Goal: Task Accomplishment & Management: Manage account settings

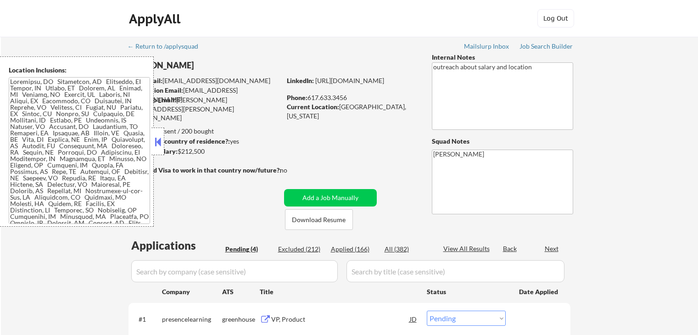
select select ""pending""
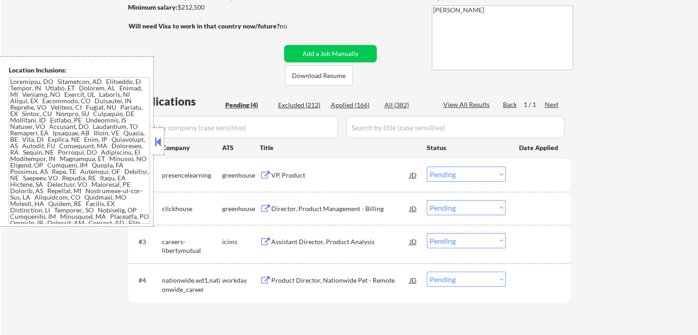
scroll to position [184, 0]
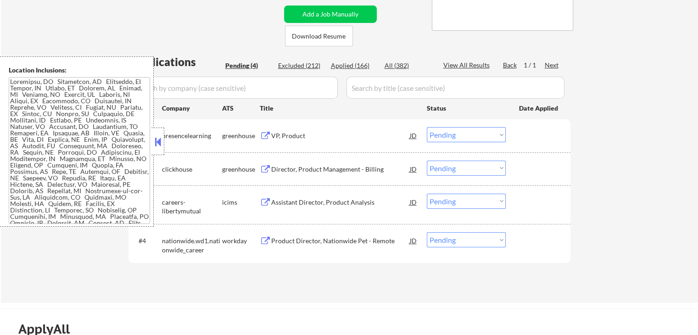
click at [262, 127] on div "VP, Product JD" at bounding box center [339, 135] width 158 height 17
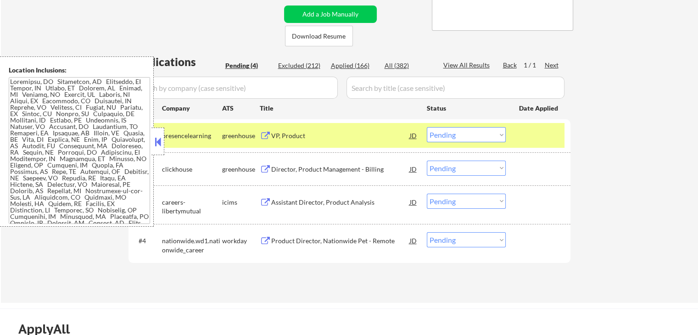
click at [274, 168] on div "Director, Product Management - Billing" at bounding box center [340, 169] width 139 height 9
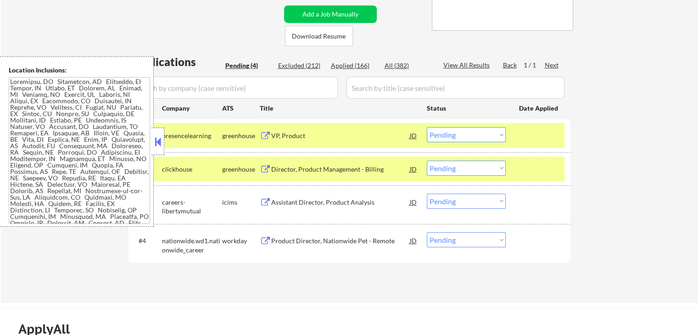
click at [265, 200] on button at bounding box center [265, 202] width 11 height 9
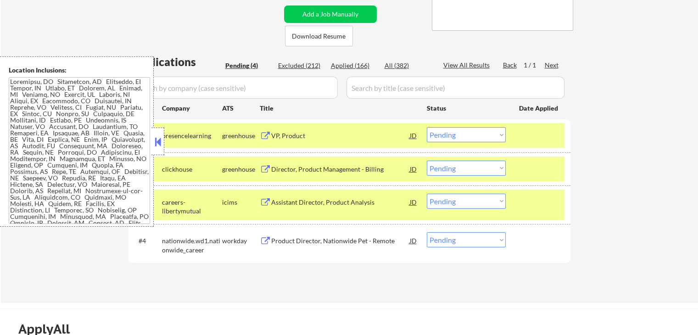
click at [269, 240] on button at bounding box center [265, 241] width 11 height 9
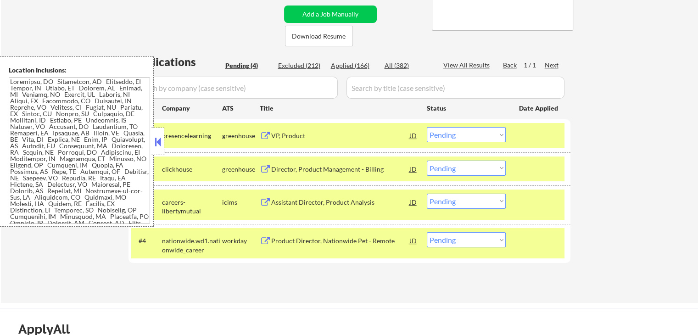
click at [461, 139] on select "Choose an option... Pending Applied Excluded (Questions) Excluded (Expired) Exc…" at bounding box center [466, 134] width 79 height 15
click at [427, 127] on select "Choose an option... Pending Applied Excluded (Questions) Excluded (Expired) Exc…" at bounding box center [466, 134] width 79 height 15
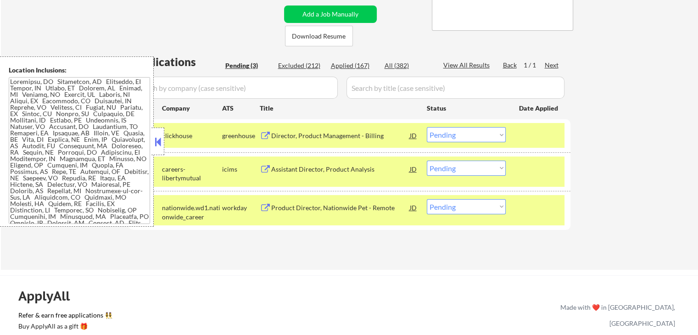
click at [456, 135] on select "Choose an option... Pending Applied Excluded (Questions) Excluded (Expired) Exc…" at bounding box center [466, 134] width 79 height 15
click at [427, 127] on select "Choose an option... Pending Applied Excluded (Questions) Excluded (Expired) Exc…" at bounding box center [466, 134] width 79 height 15
select select ""pending""
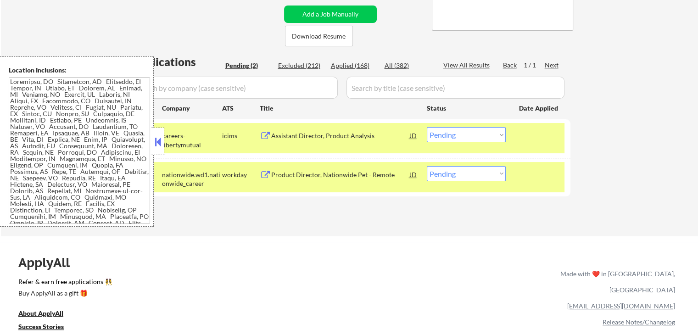
click at [457, 169] on select "Choose an option... Pending Applied Excluded (Questions) Excluded (Expired) Exc…" at bounding box center [466, 173] width 79 height 15
select select ""excluded__salary_""
click at [427, 166] on select "Choose an option... Pending Applied Excluded (Questions) Excluded (Expired) Exc…" at bounding box center [466, 173] width 79 height 15
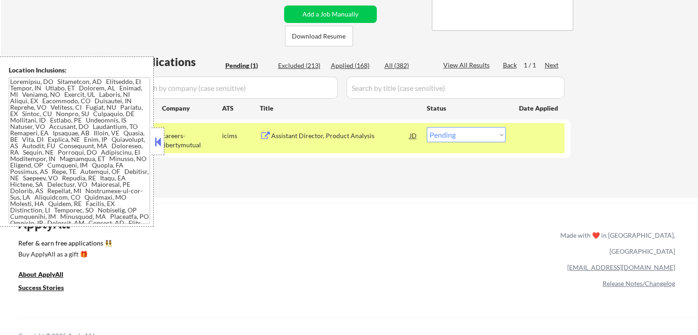
click at [268, 133] on button at bounding box center [265, 136] width 11 height 9
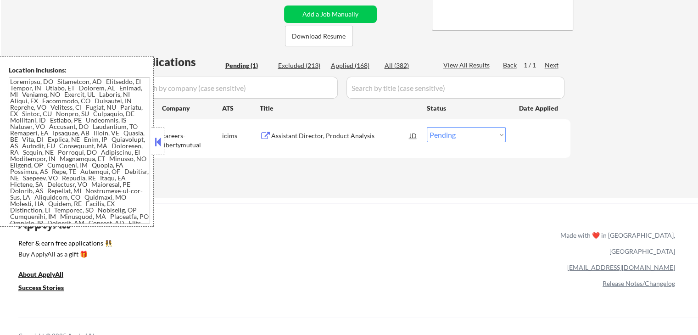
click at [451, 137] on select "Choose an option... Pending Applied Excluded (Questions) Excluded (Expired) Exc…" at bounding box center [466, 134] width 79 height 15
select select ""applied""
click at [427, 127] on select "Choose an option... Pending Applied Excluded (Questions) Excluded (Expired) Exc…" at bounding box center [466, 134] width 79 height 15
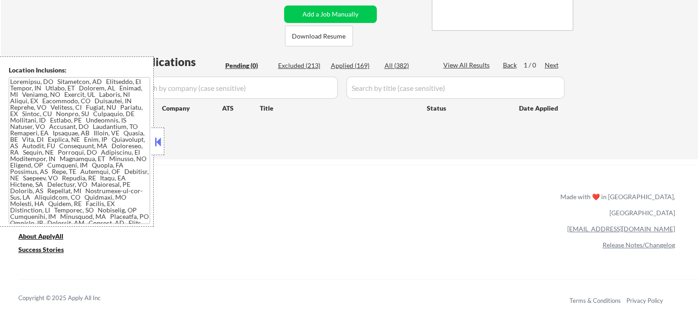
click at [344, 137] on div "Applications Pending (0) Excluded (213) Applied (169) All (382) View All Result…" at bounding box center [349, 98] width 442 height 88
